Goal: Book appointment/travel/reservation

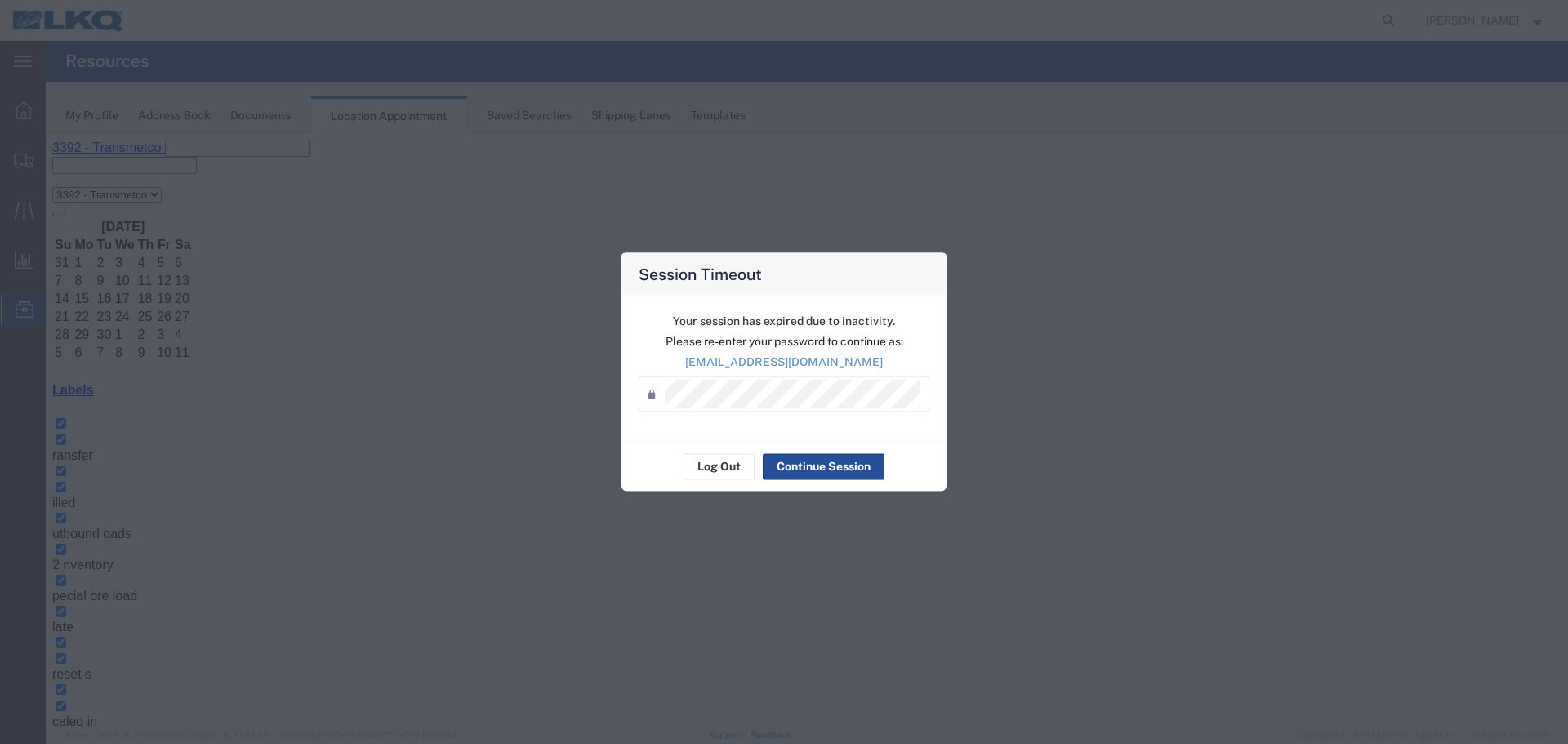
click at [1320, 330] on div "Session Timeout Your session has expired due to inactivity. Please re-enter you…" at bounding box center [784, 372] width 1568 height 744
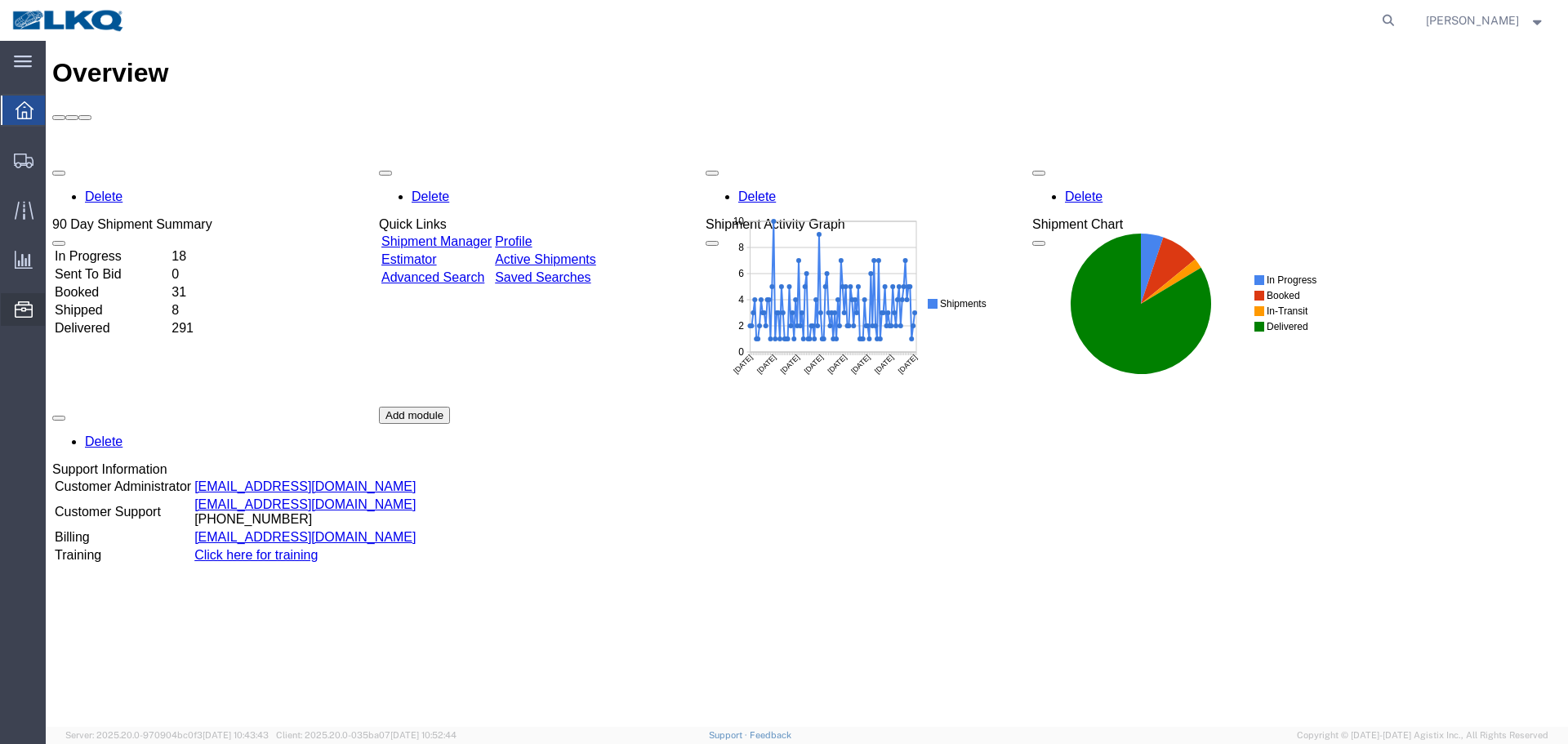
click at [0, 0] on span "Location Appointment" at bounding box center [0, 0] width 0 height 0
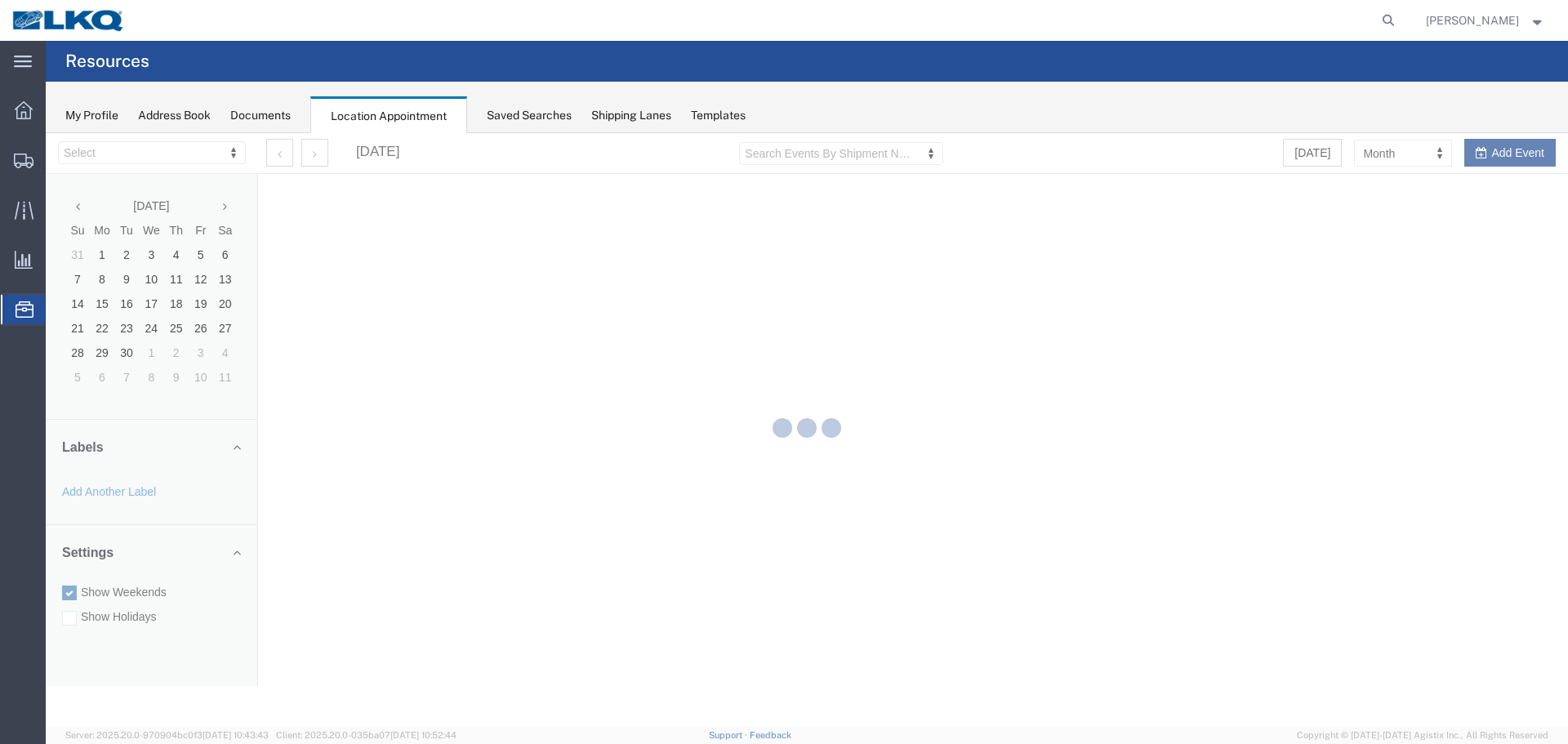
select select "28018"
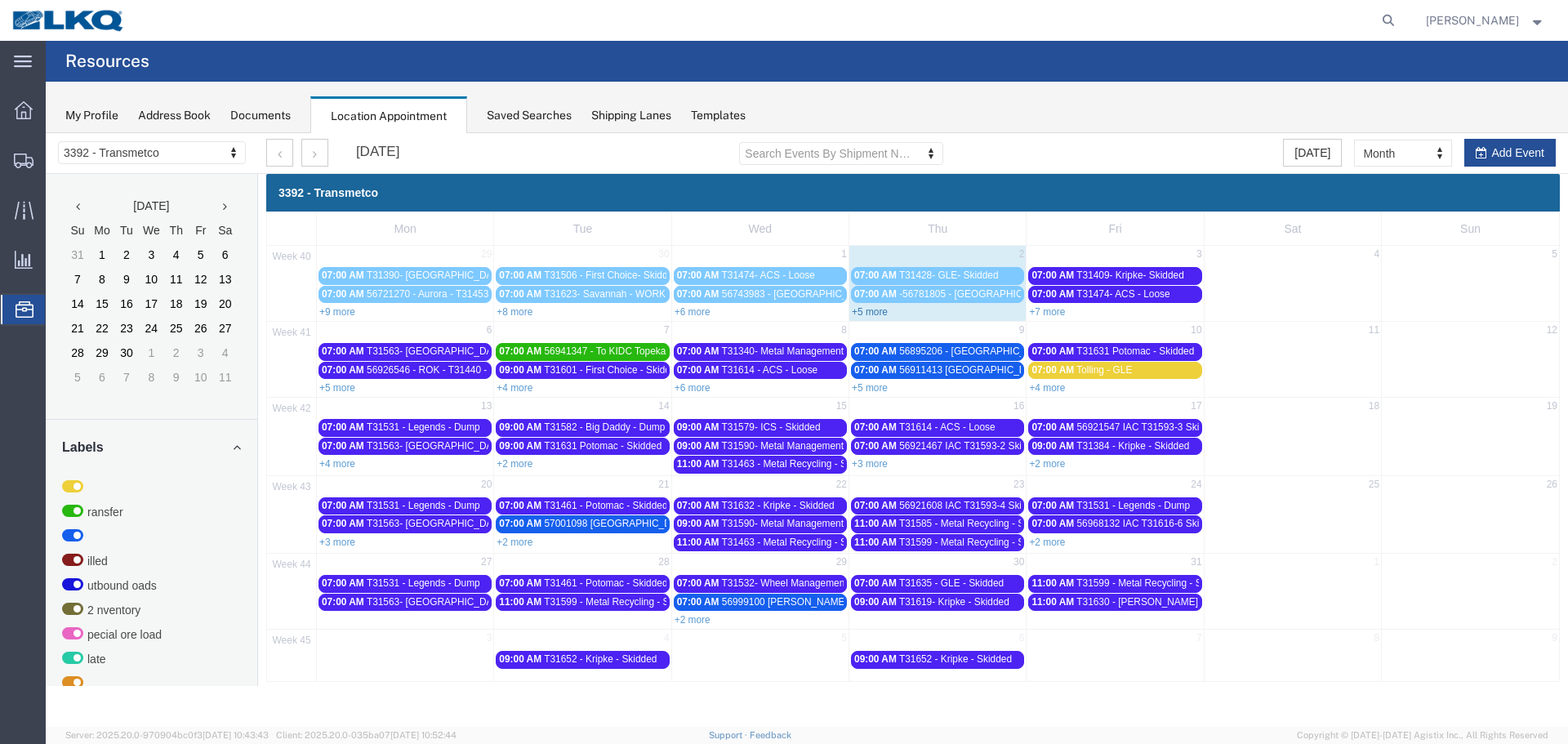
click at [867, 313] on link "+5 more" at bounding box center [869, 312] width 36 height 12
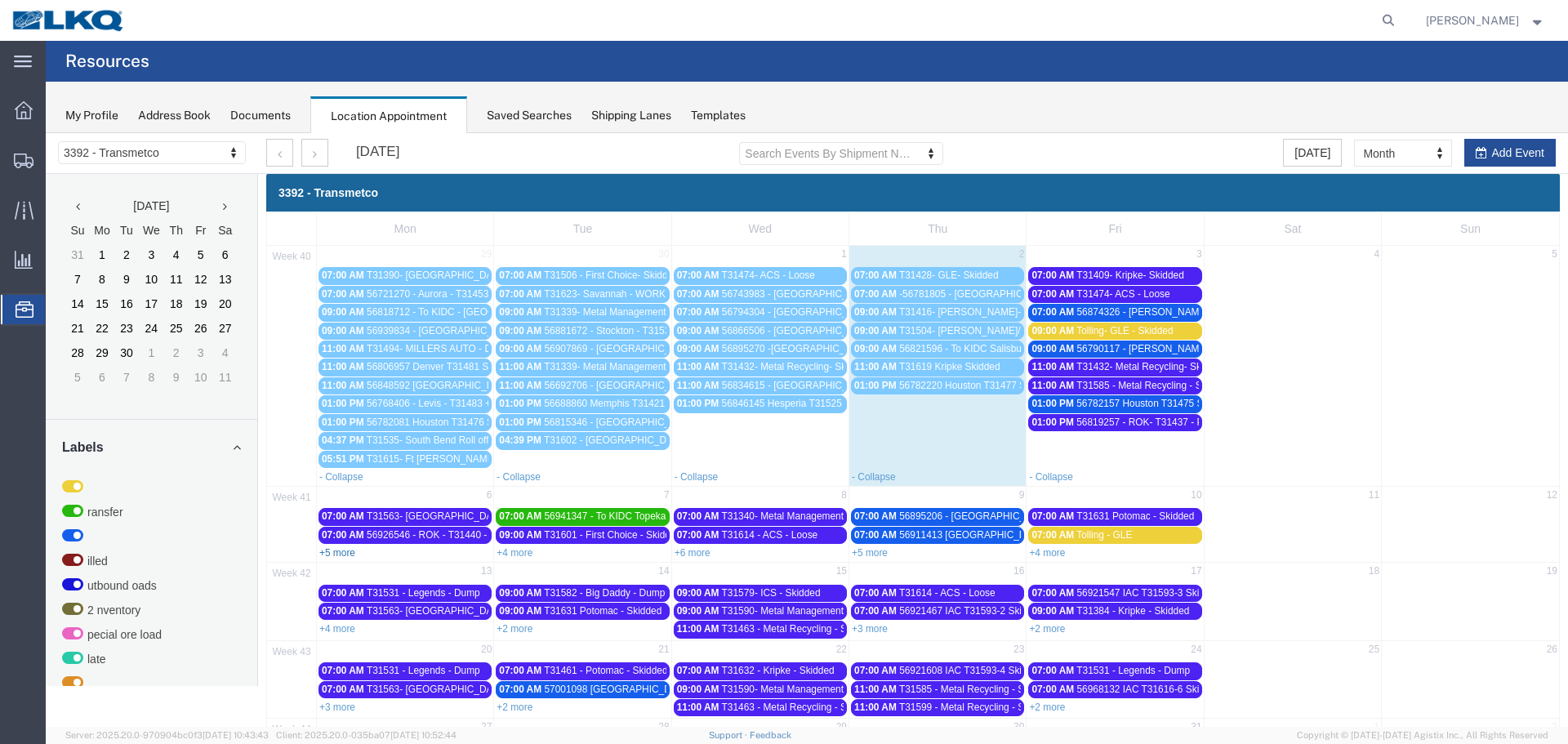
click at [346, 549] on link "+5 more" at bounding box center [337, 553] width 36 height 12
